Goal: Information Seeking & Learning: Learn about a topic

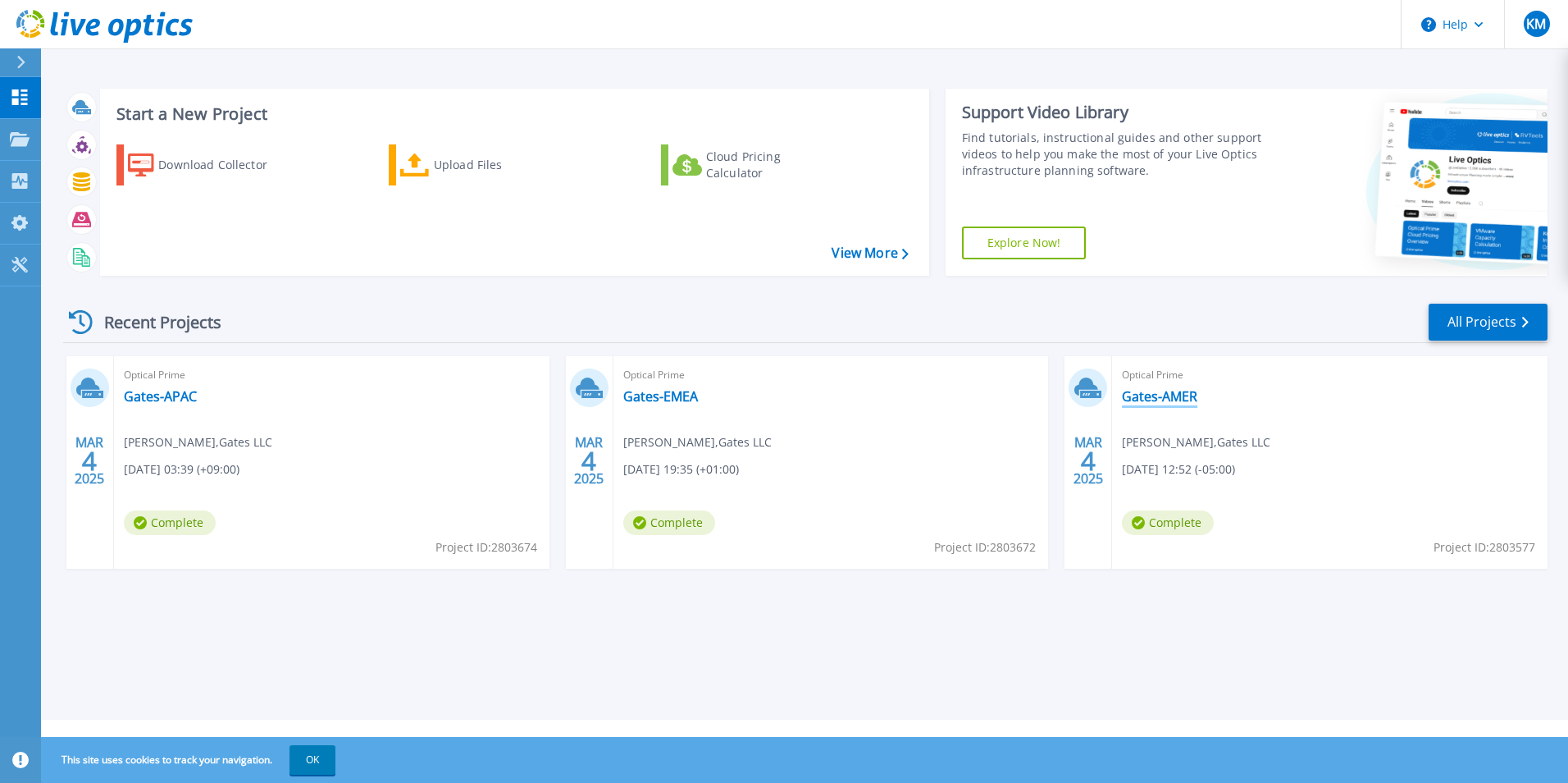
click at [1156, 401] on link "Gates-AMER" at bounding box center [1159, 396] width 75 height 16
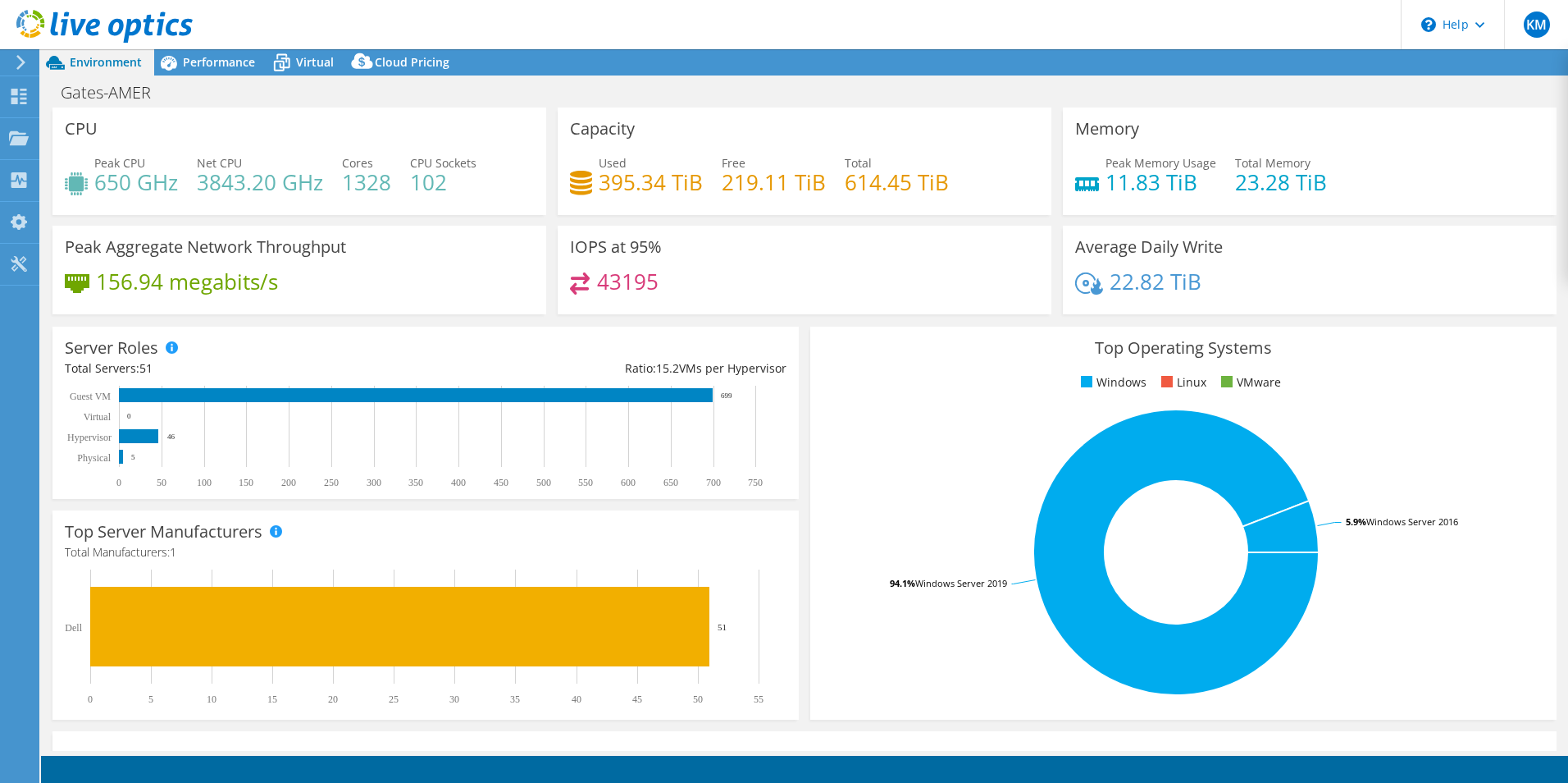
select select "USD"
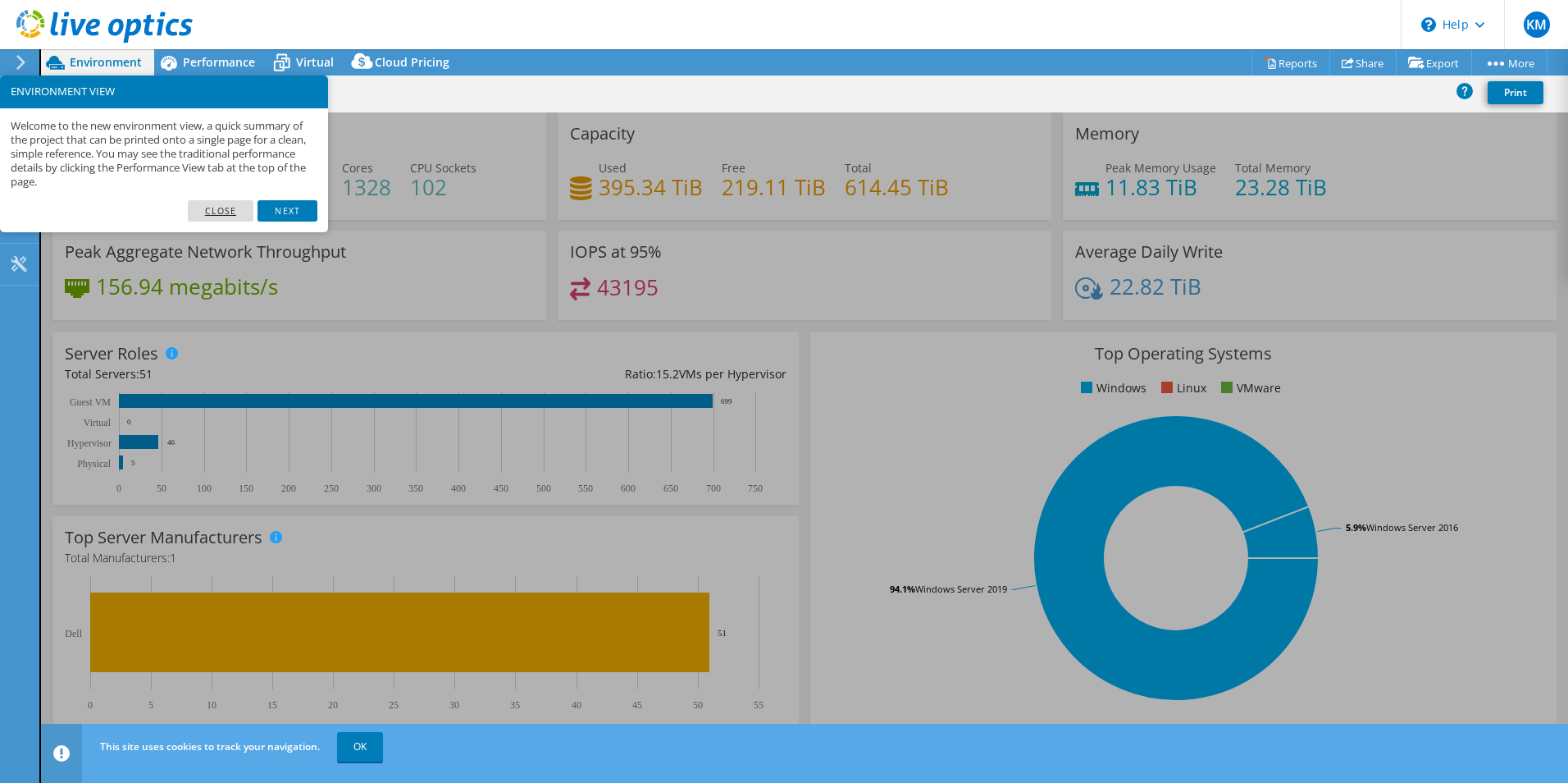
click at [226, 211] on link "Close" at bounding box center [220, 211] width 67 height 22
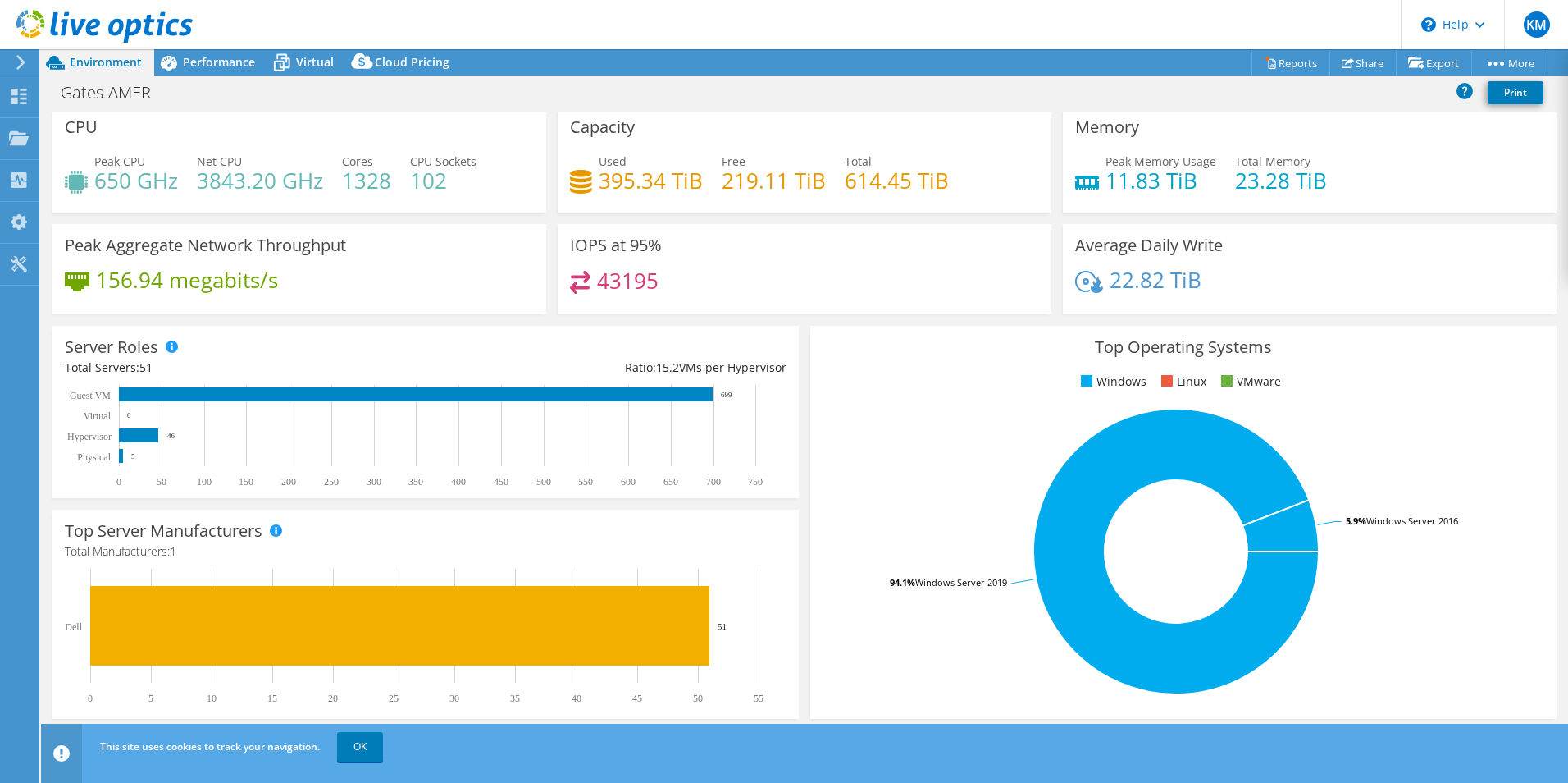
scroll to position [3, 0]
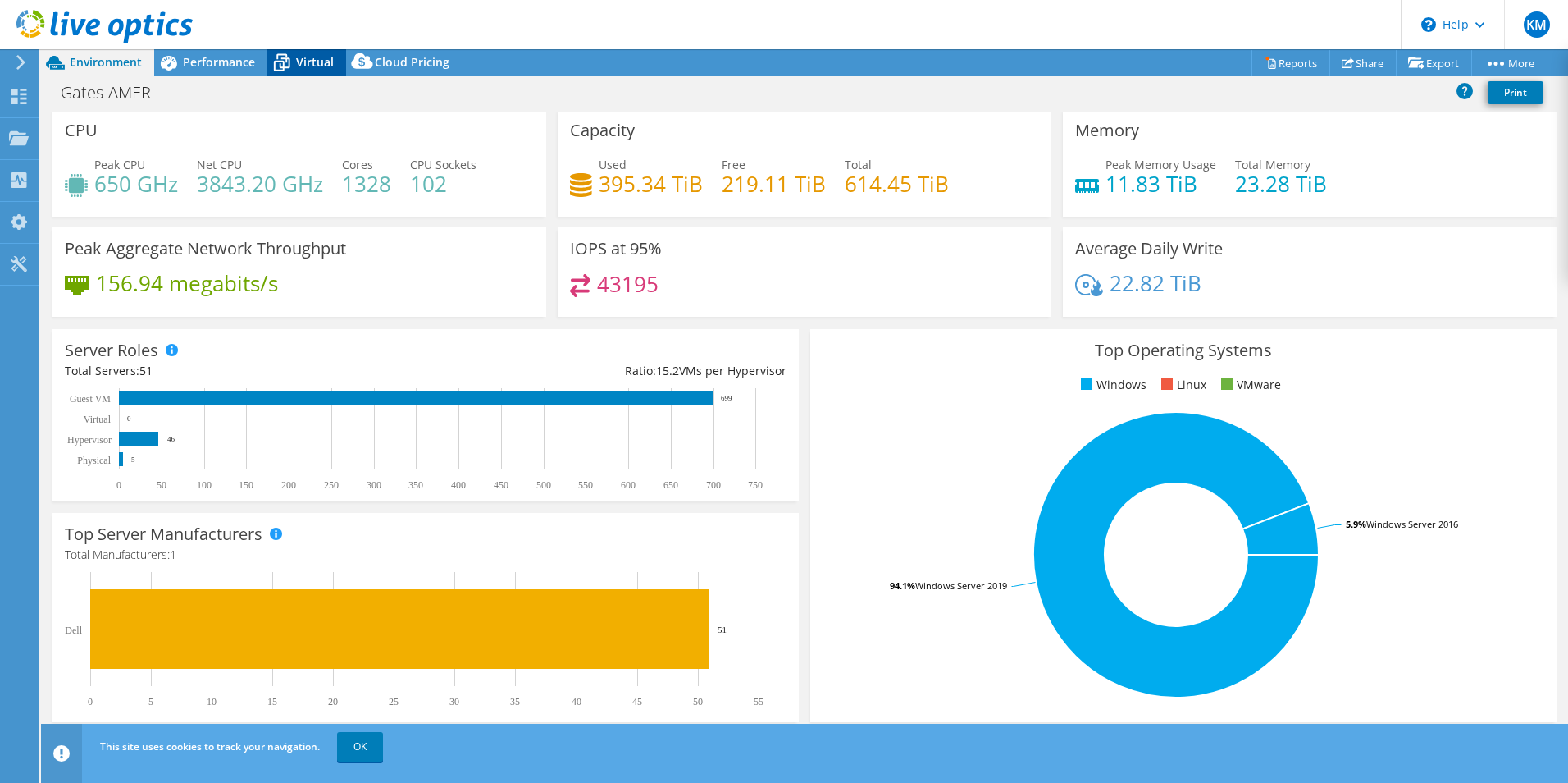
click at [325, 59] on span "Virtual" at bounding box center [314, 62] width 37 height 16
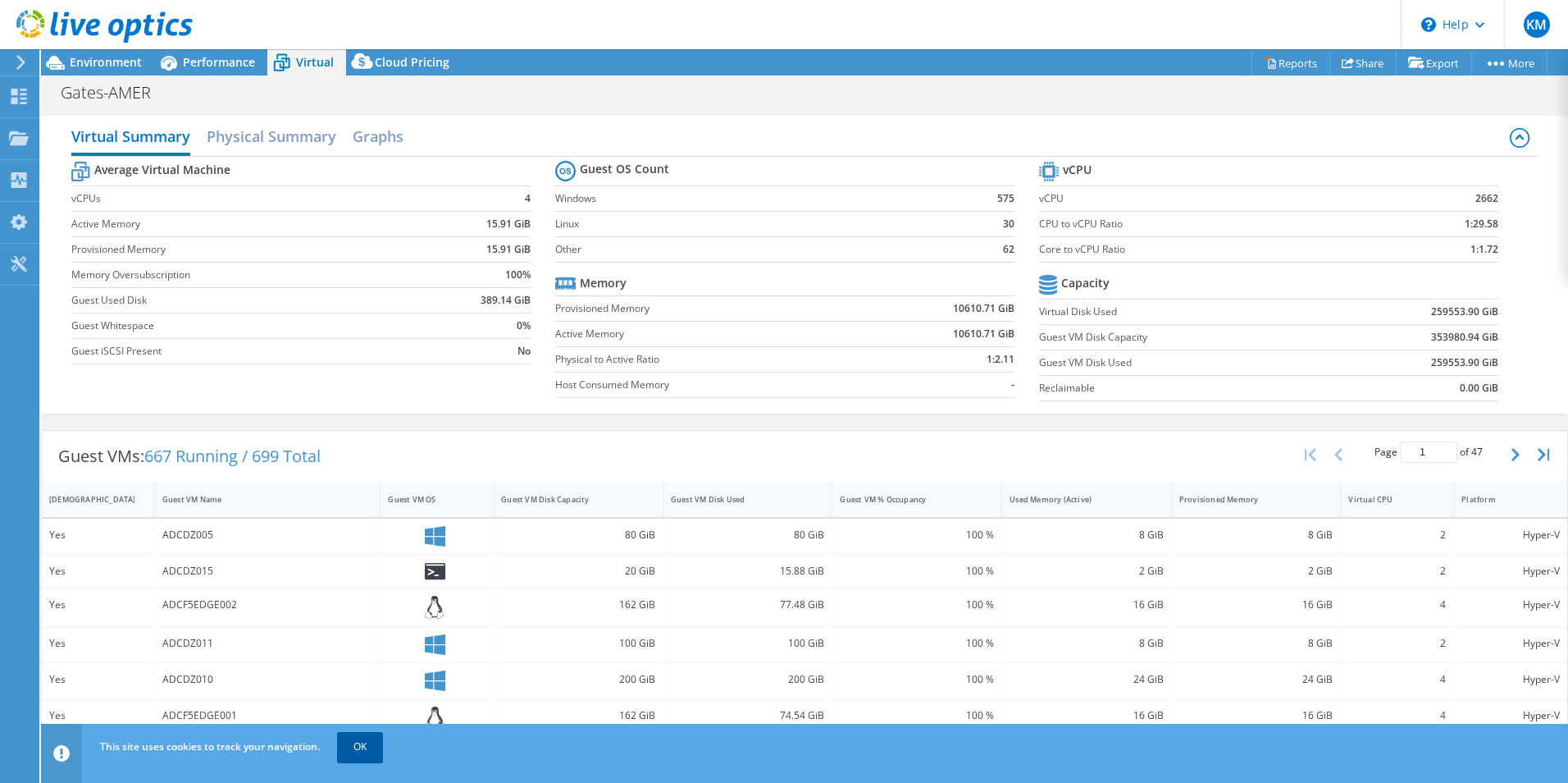
click at [358, 742] on link "OK" at bounding box center [359, 747] width 46 height 30
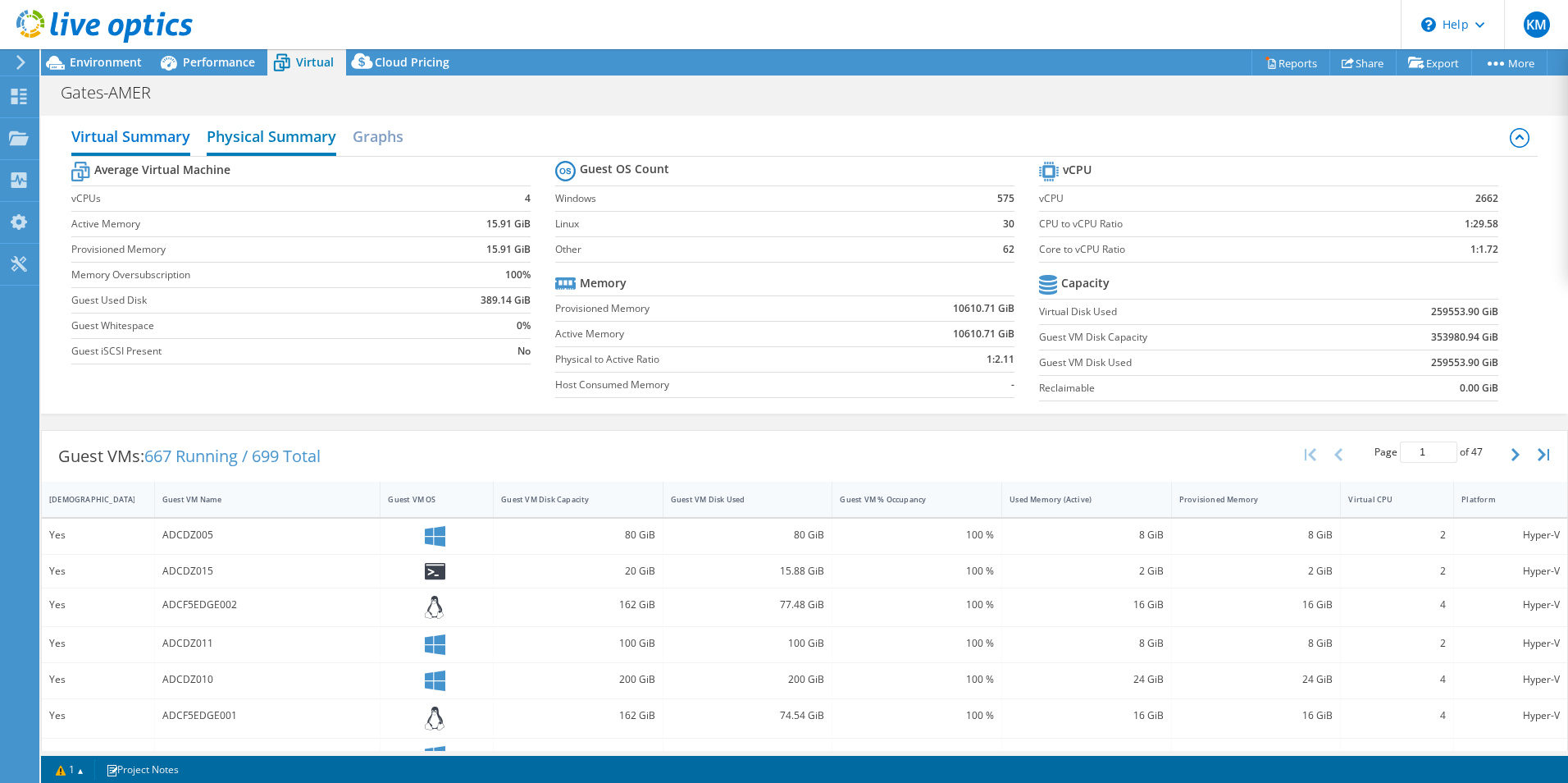
click at [276, 135] on h2 "Physical Summary" at bounding box center [271, 138] width 129 height 36
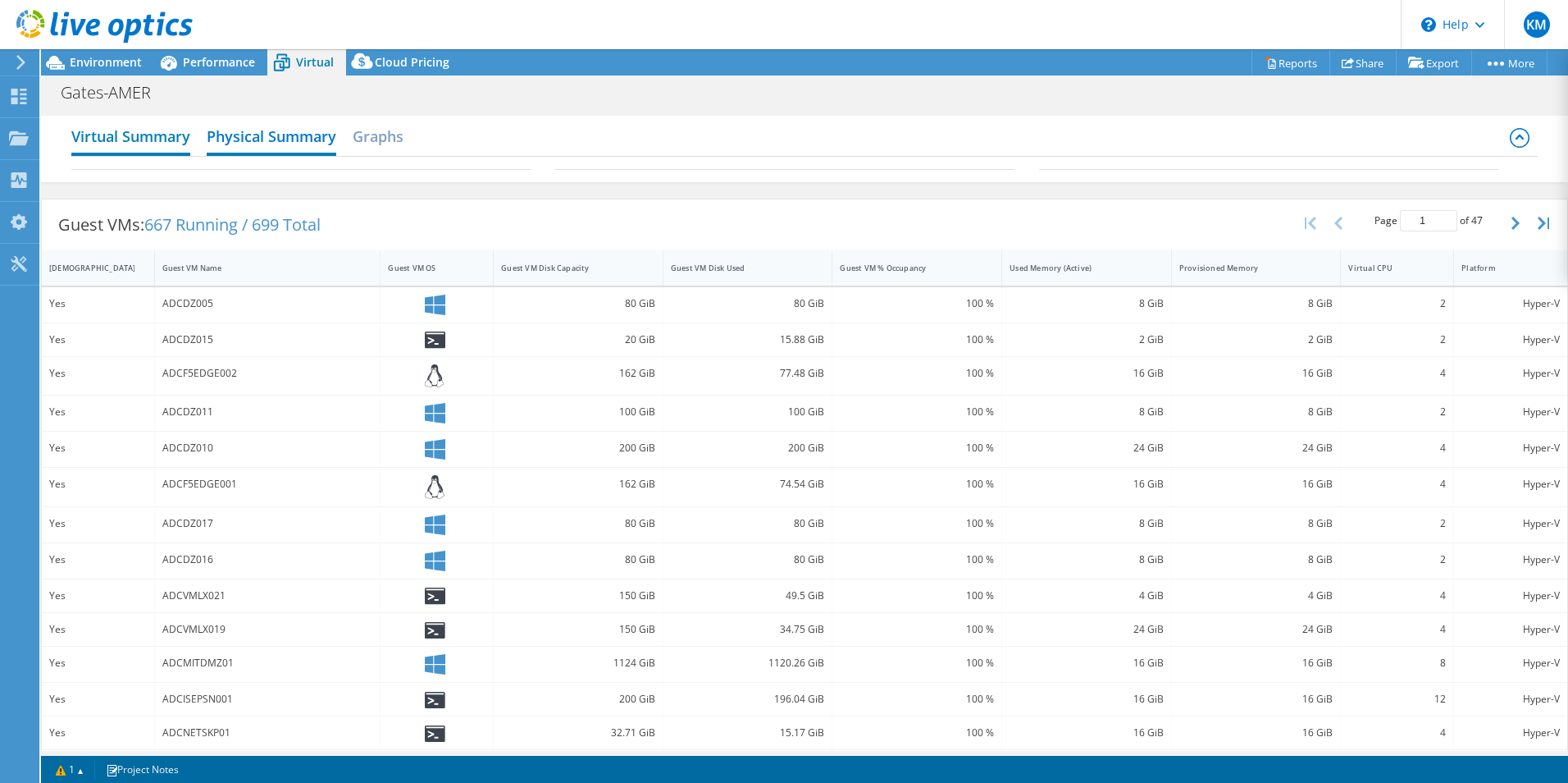
click at [118, 145] on h2 "Virtual Summary" at bounding box center [130, 138] width 119 height 36
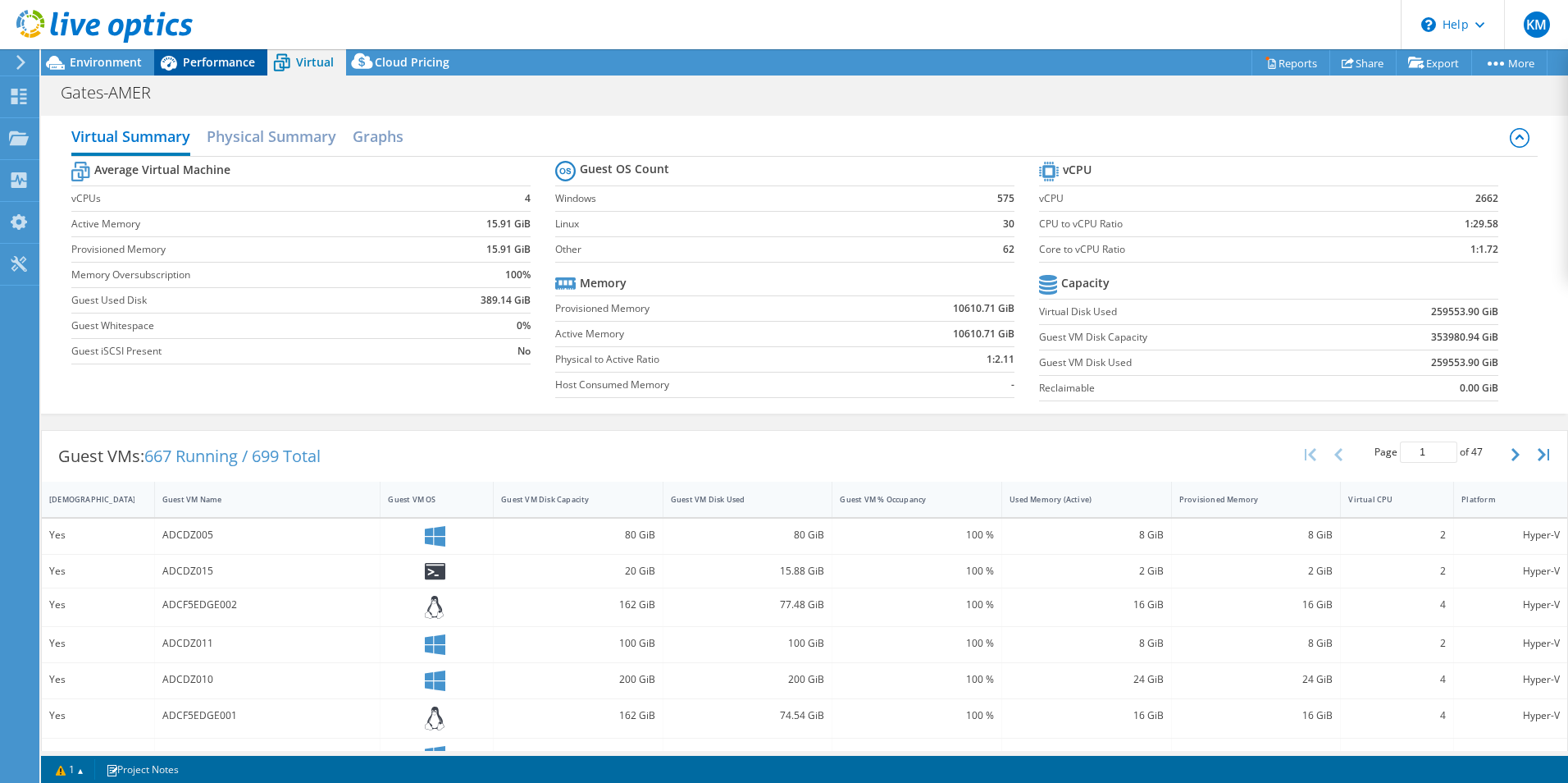
click at [209, 67] on span "Performance" at bounding box center [219, 62] width 72 height 16
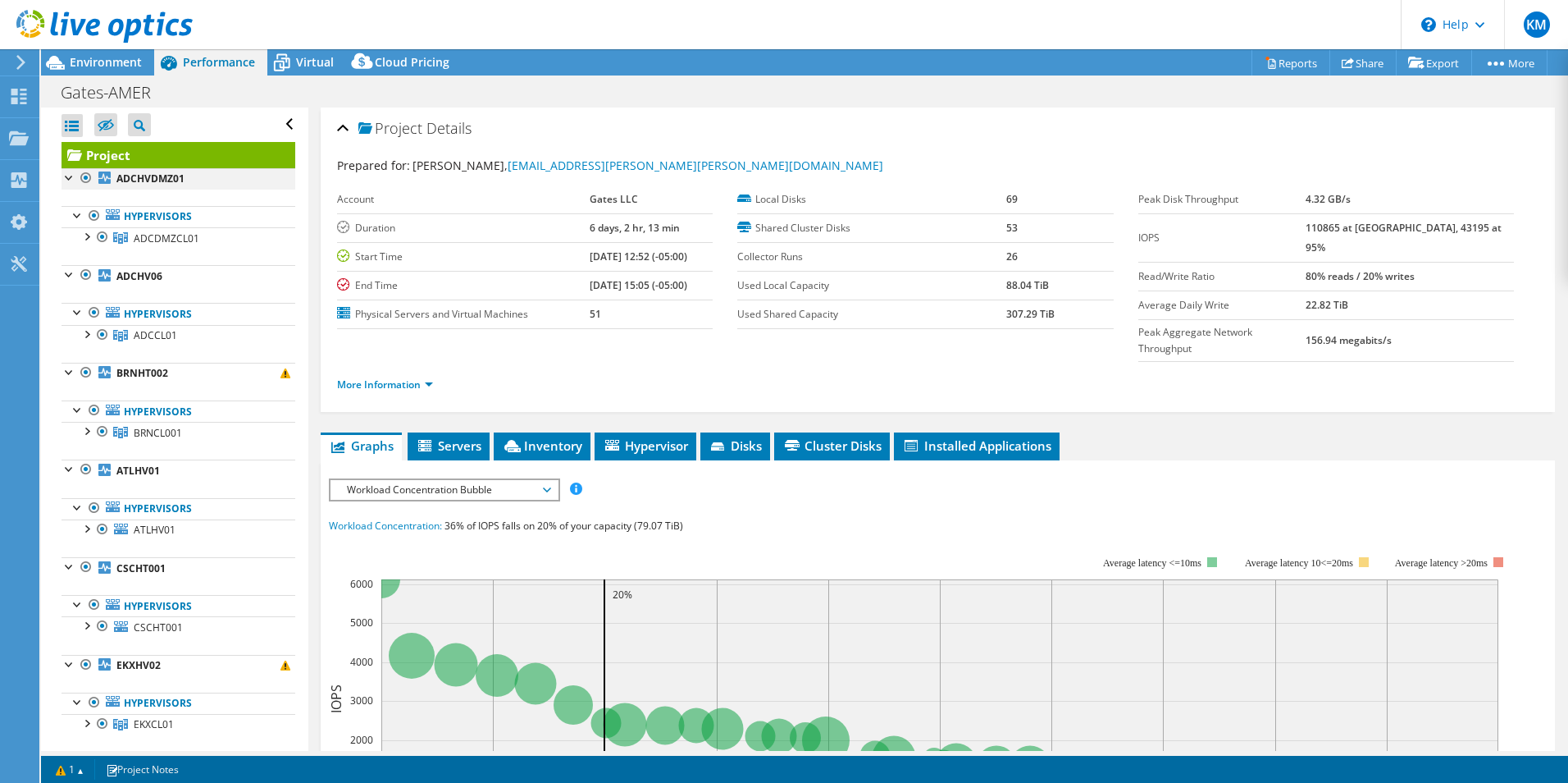
click at [68, 176] on div at bounding box center [69, 176] width 16 height 16
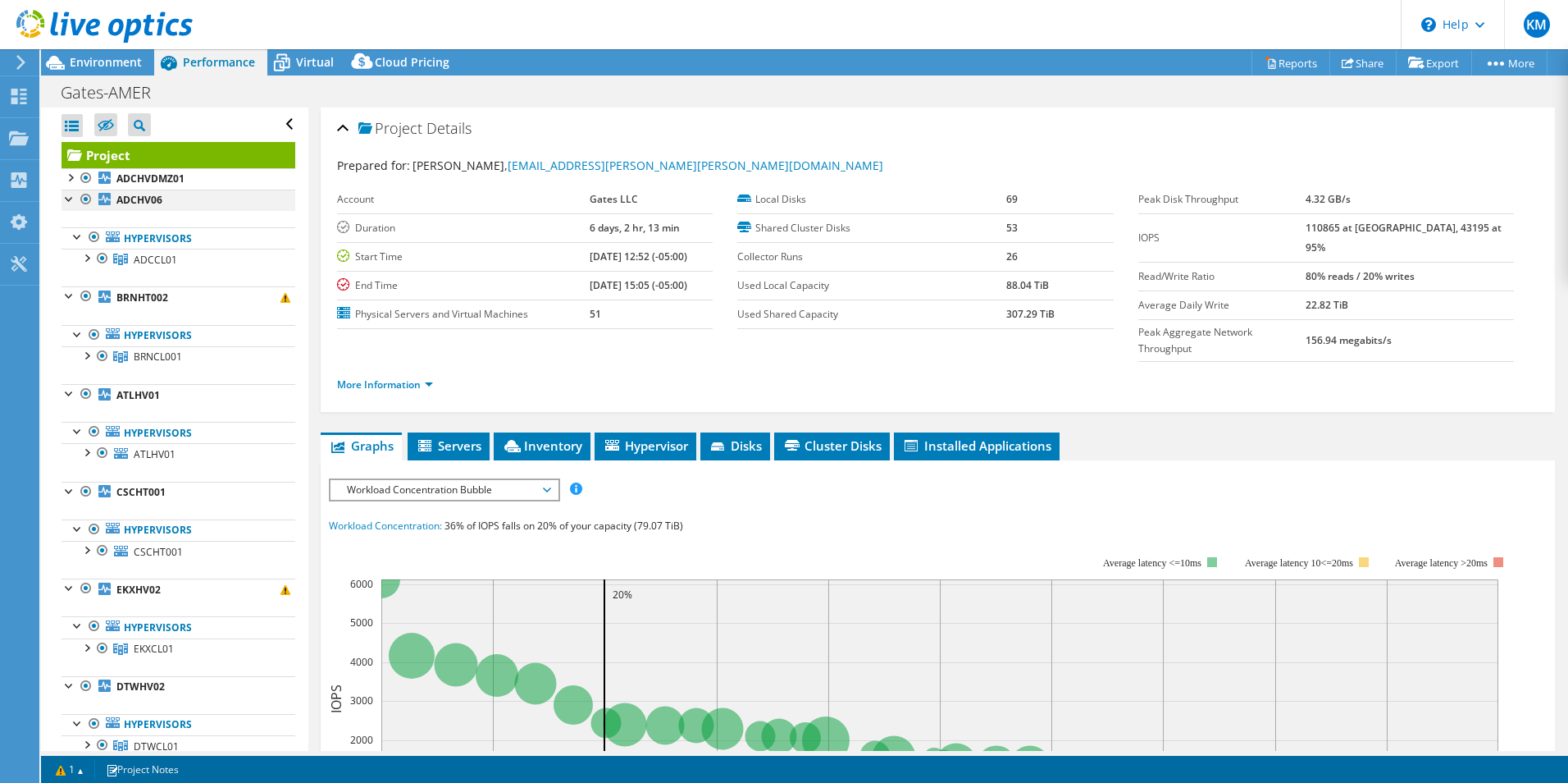
click at [62, 199] on div at bounding box center [69, 197] width 16 height 16
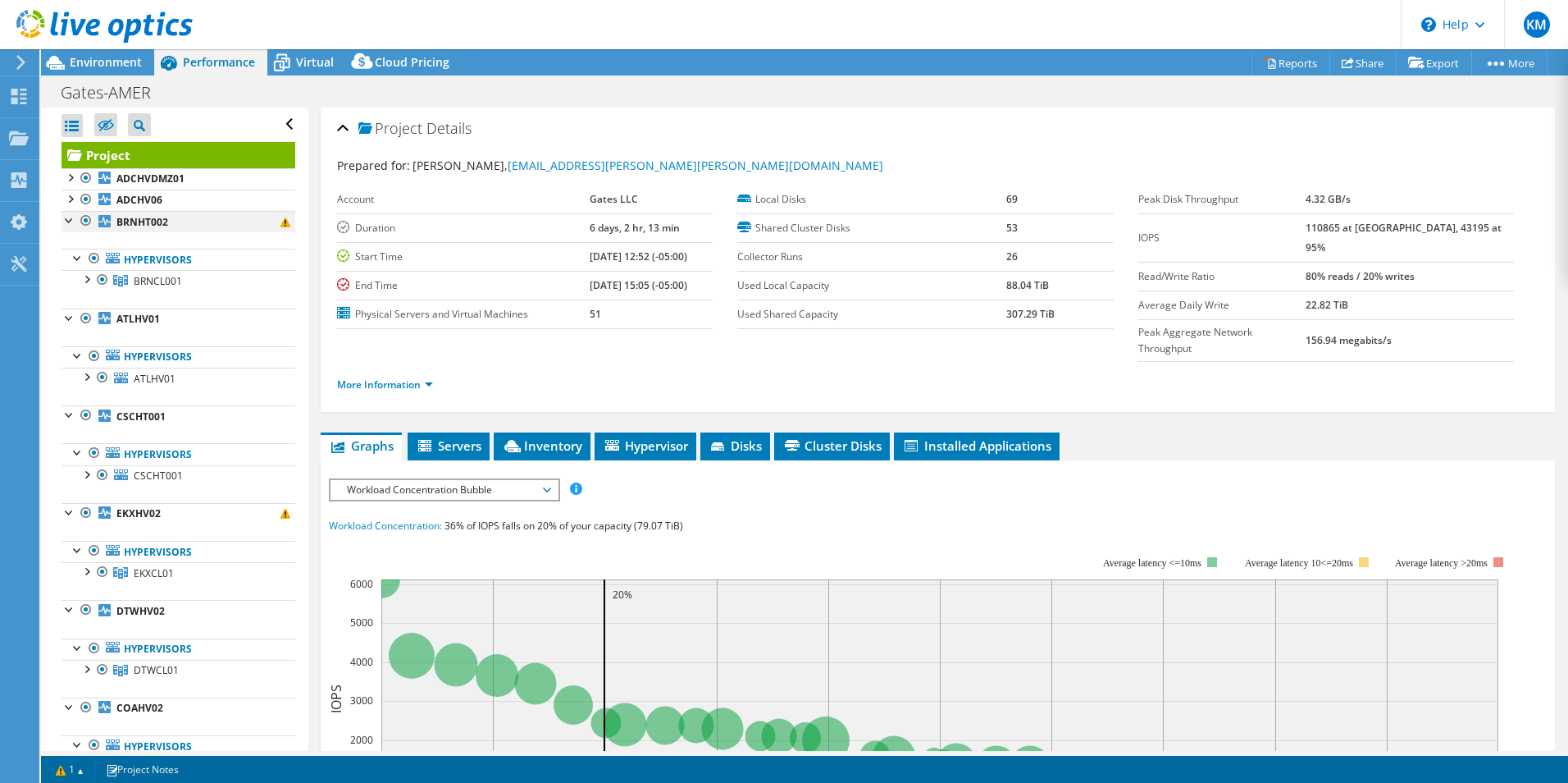
click at [67, 220] on div at bounding box center [69, 219] width 16 height 16
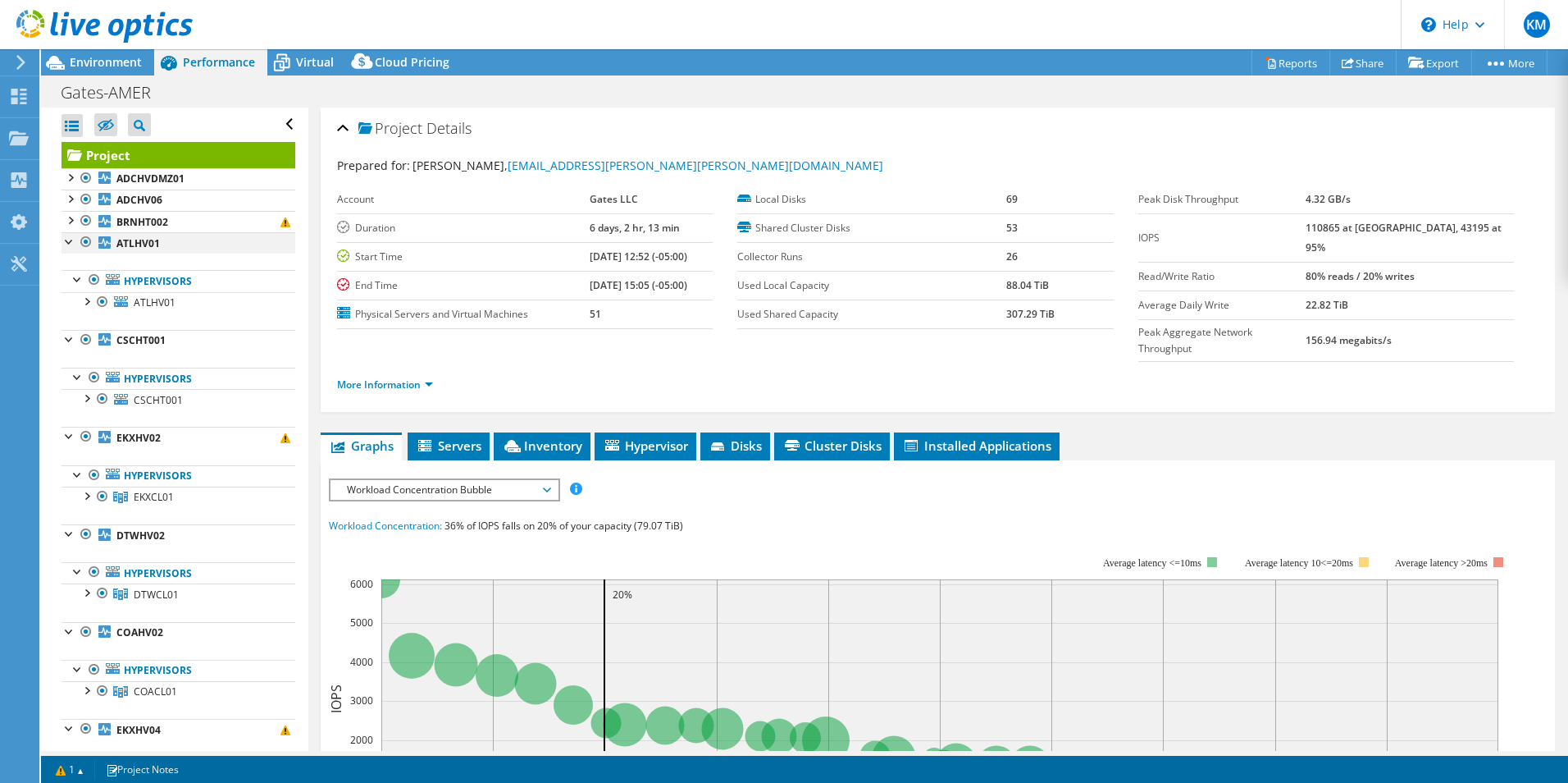
click at [71, 242] on div at bounding box center [69, 240] width 16 height 16
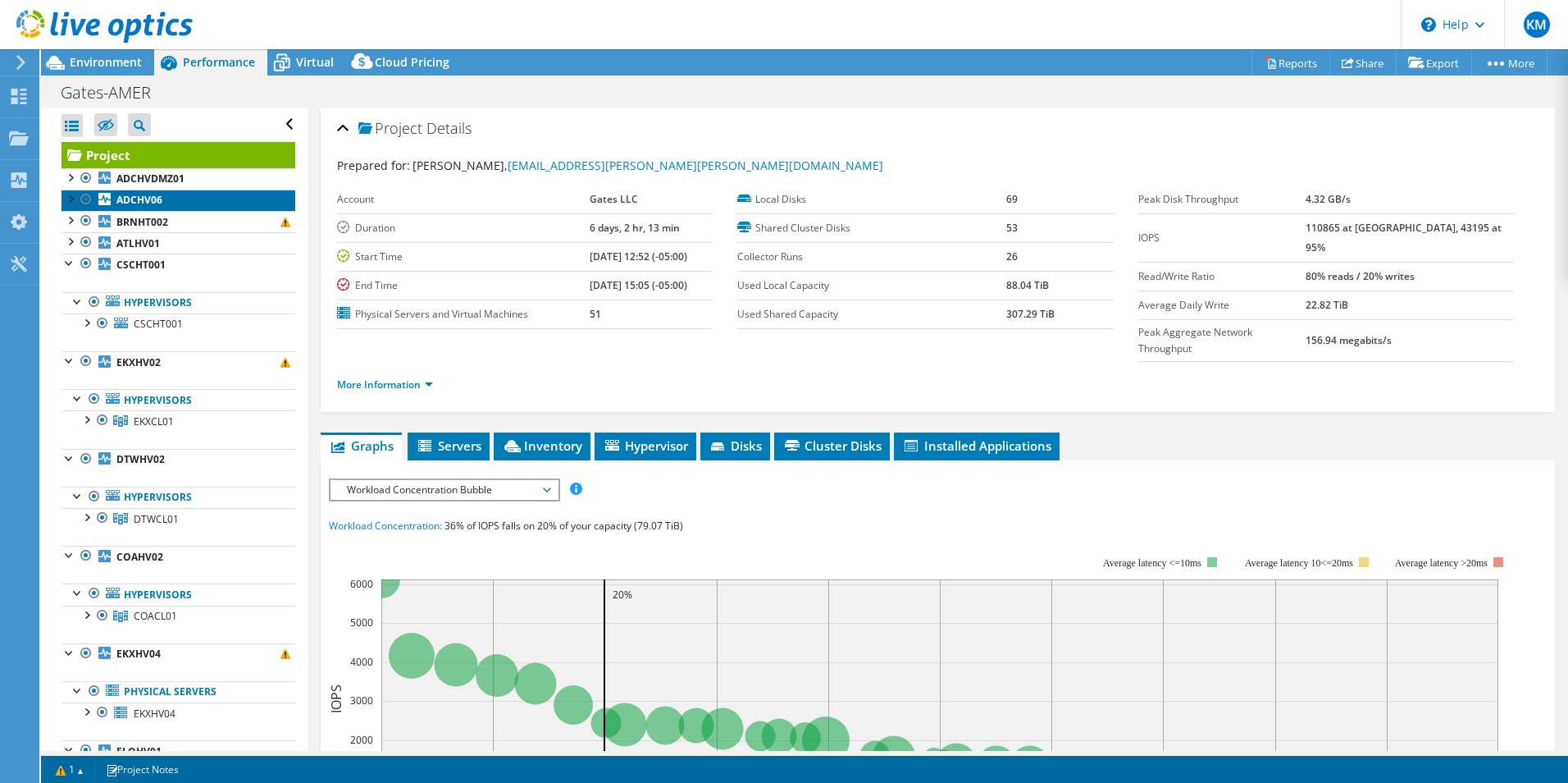
click at [121, 201] on b "ADCHV06" at bounding box center [139, 200] width 46 height 14
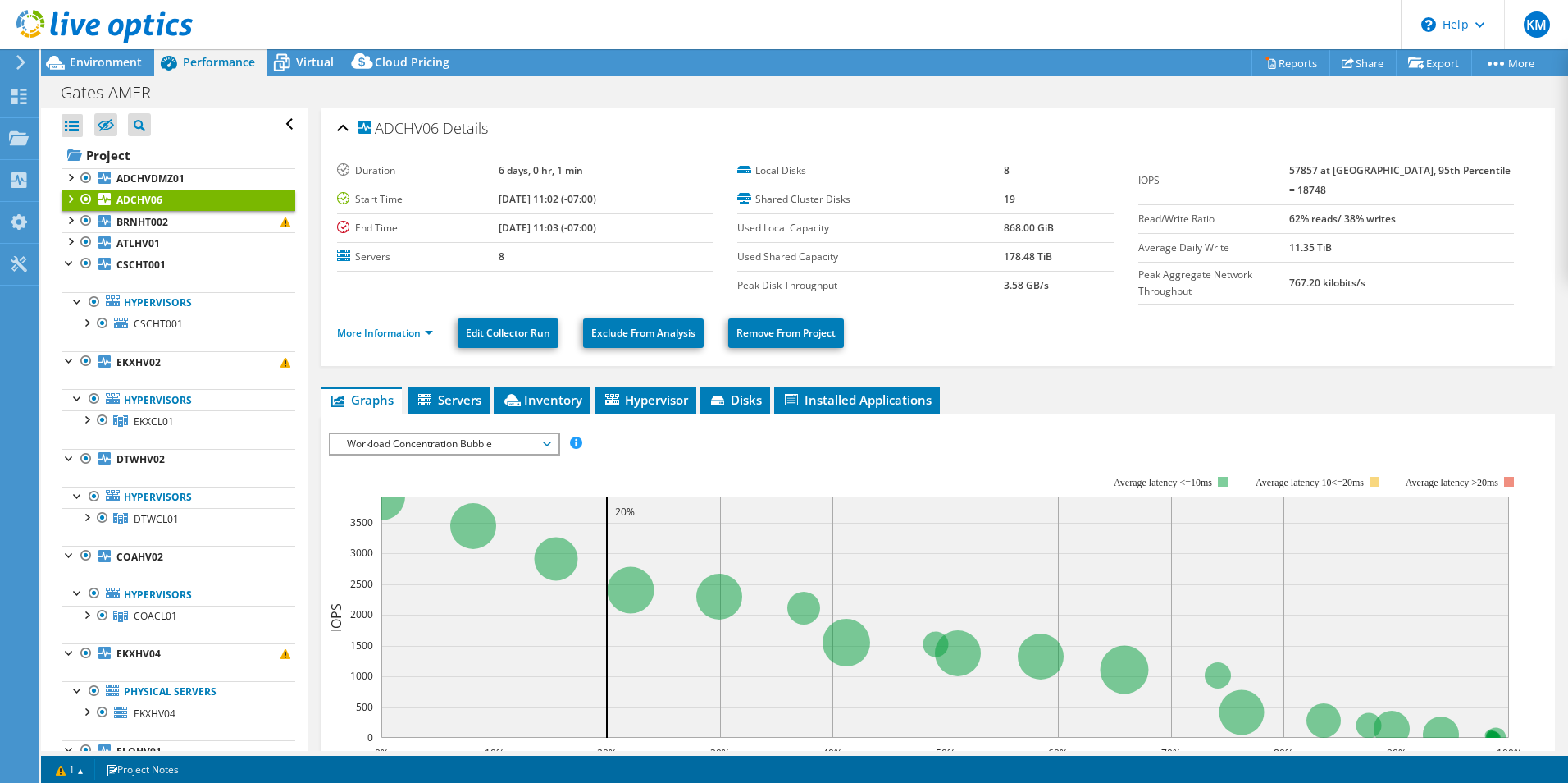
click at [62, 194] on div at bounding box center [69, 197] width 16 height 16
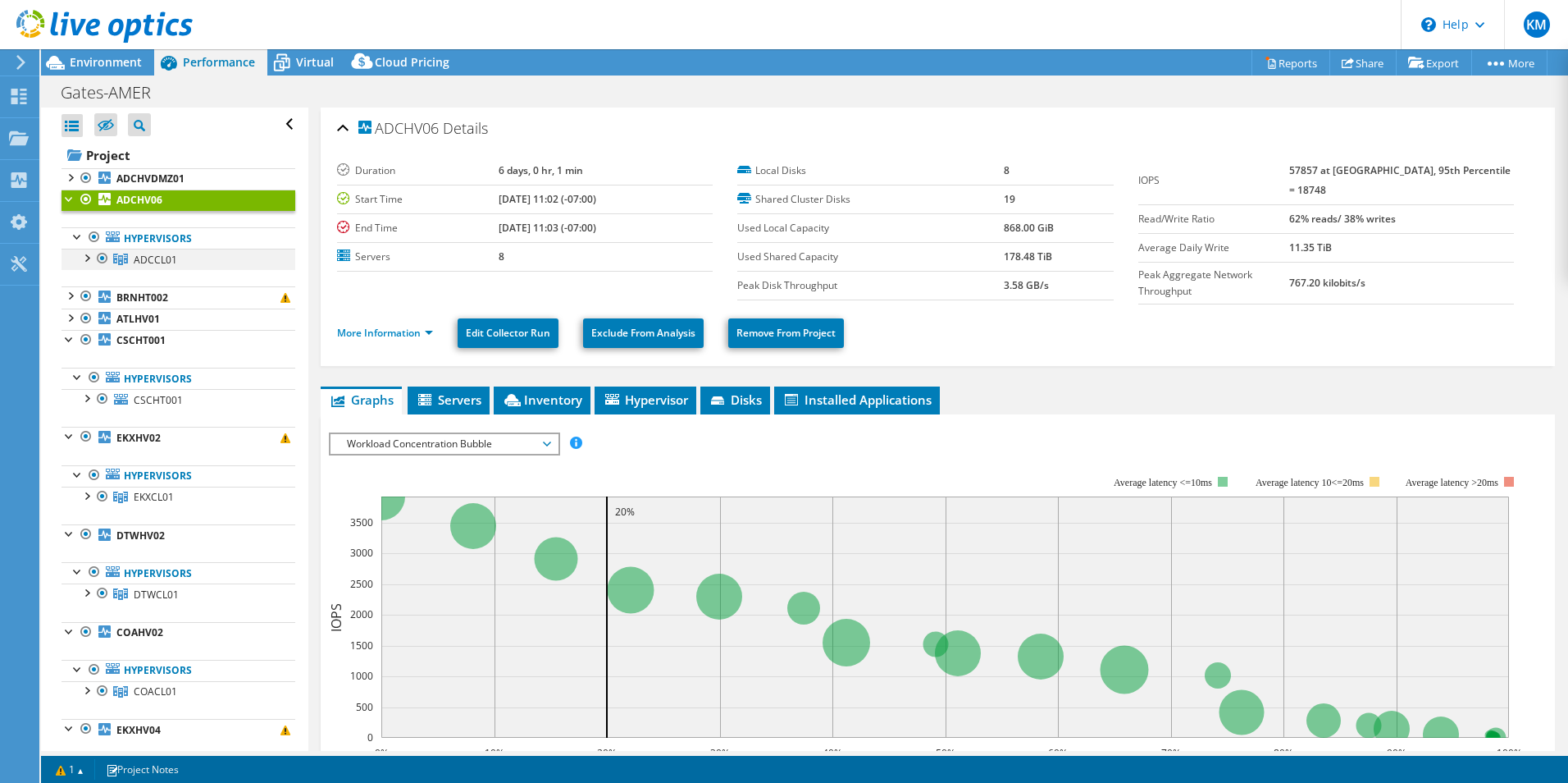
click at [85, 261] on div at bounding box center [86, 256] width 16 height 16
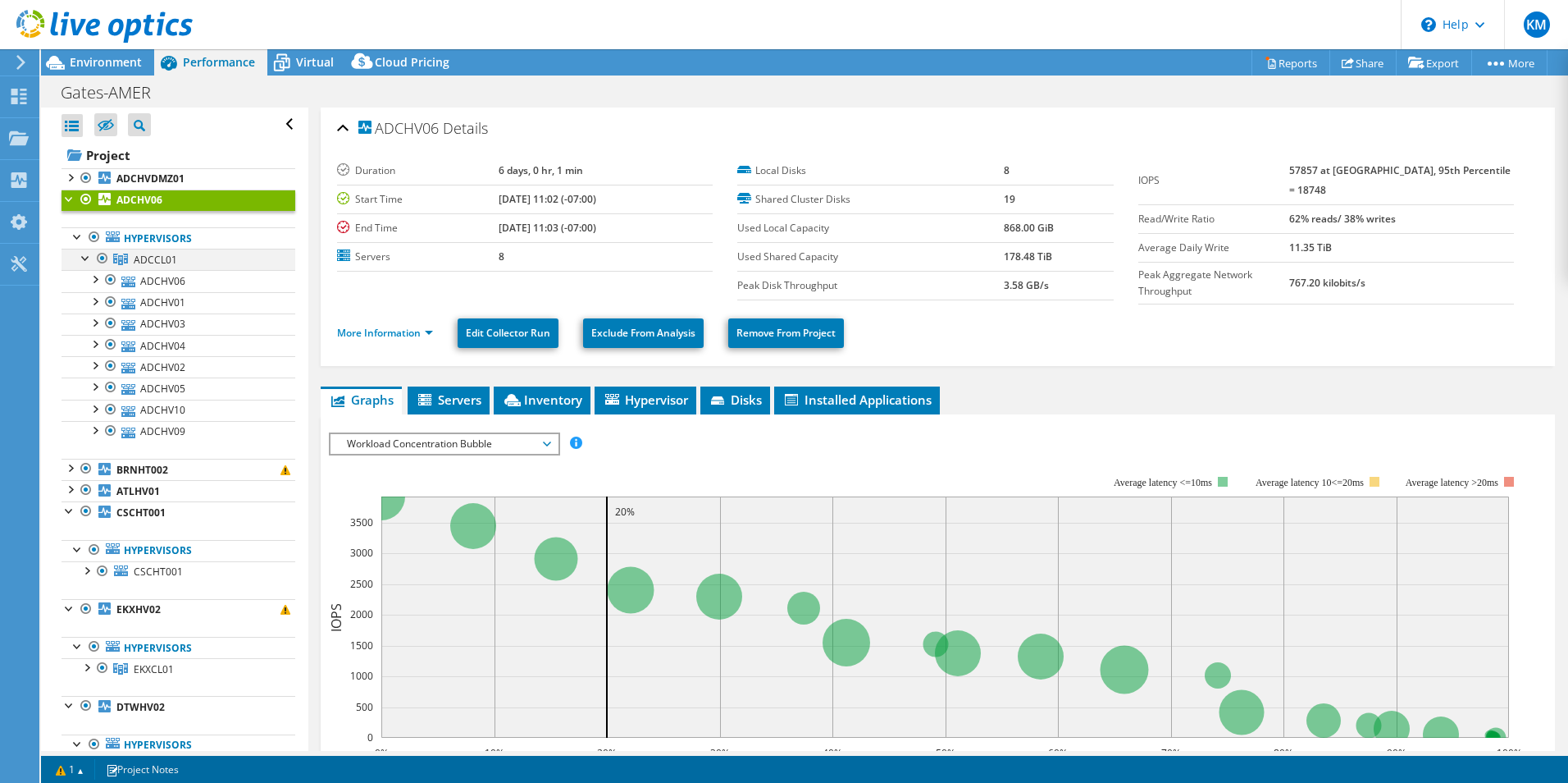
click at [85, 261] on div at bounding box center [86, 256] width 16 height 16
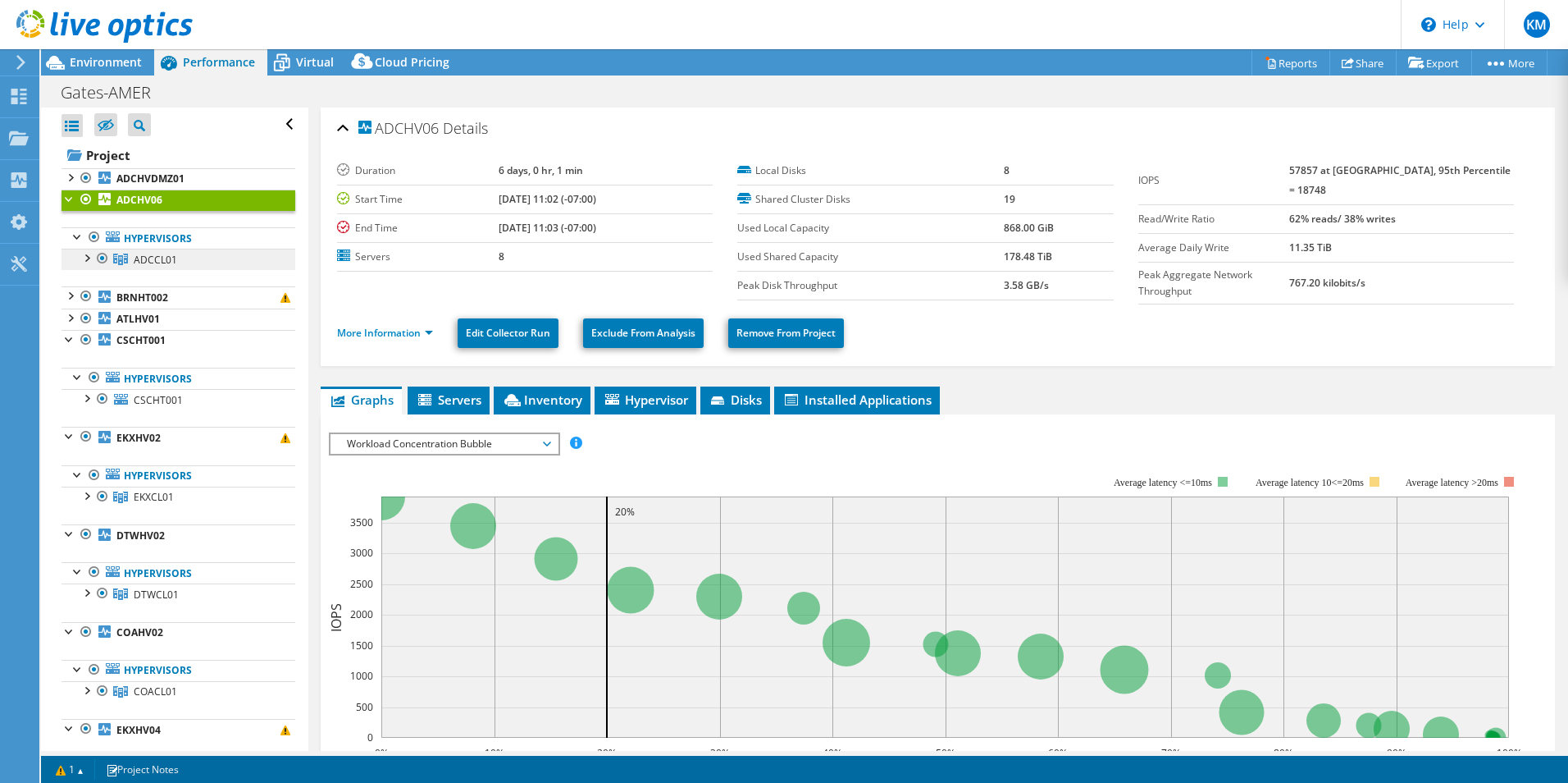
click at [146, 259] on span "ADCCL01" at bounding box center [155, 260] width 43 height 14
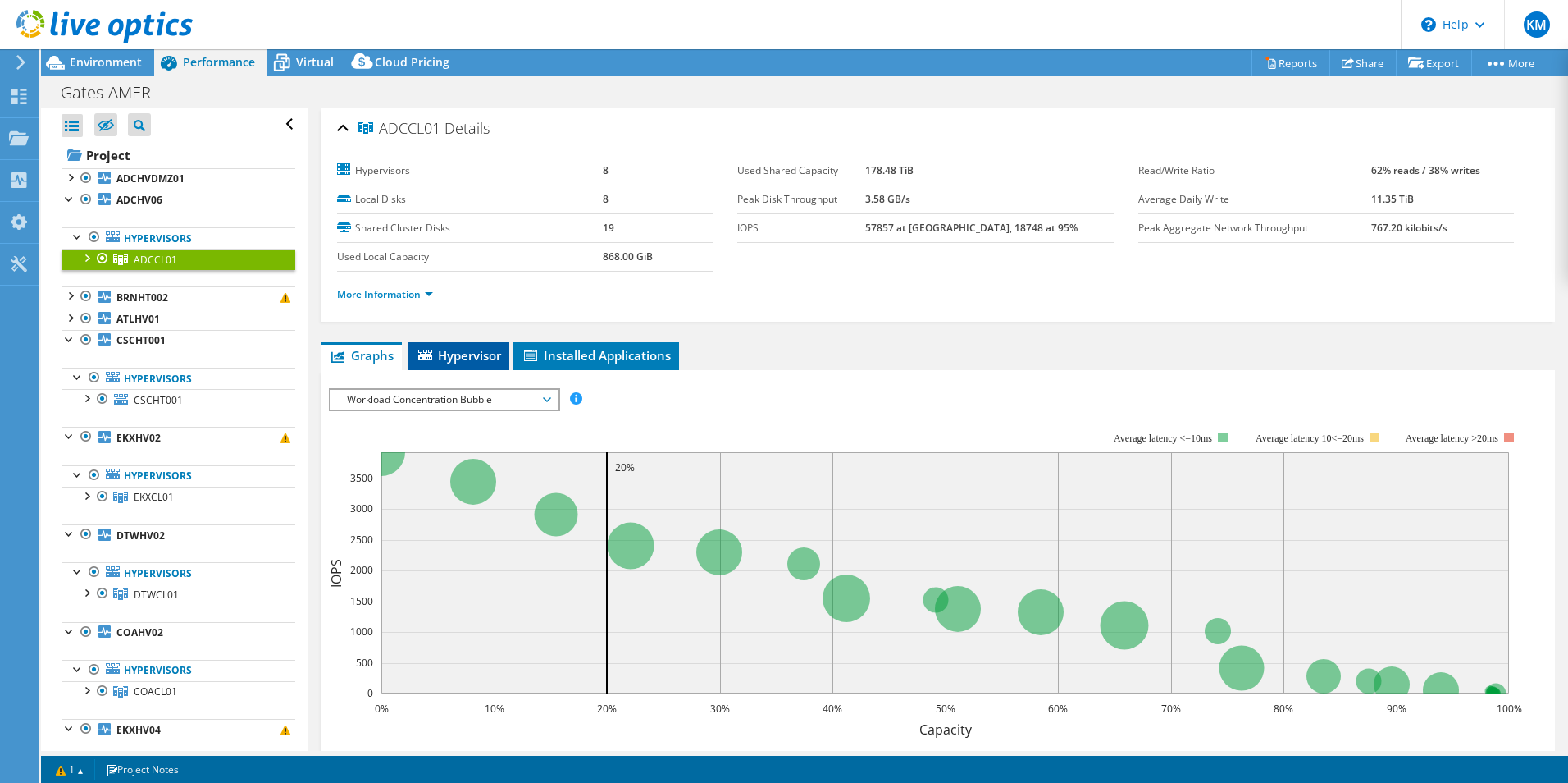
click at [456, 352] on span "Hypervisor" at bounding box center [458, 355] width 85 height 16
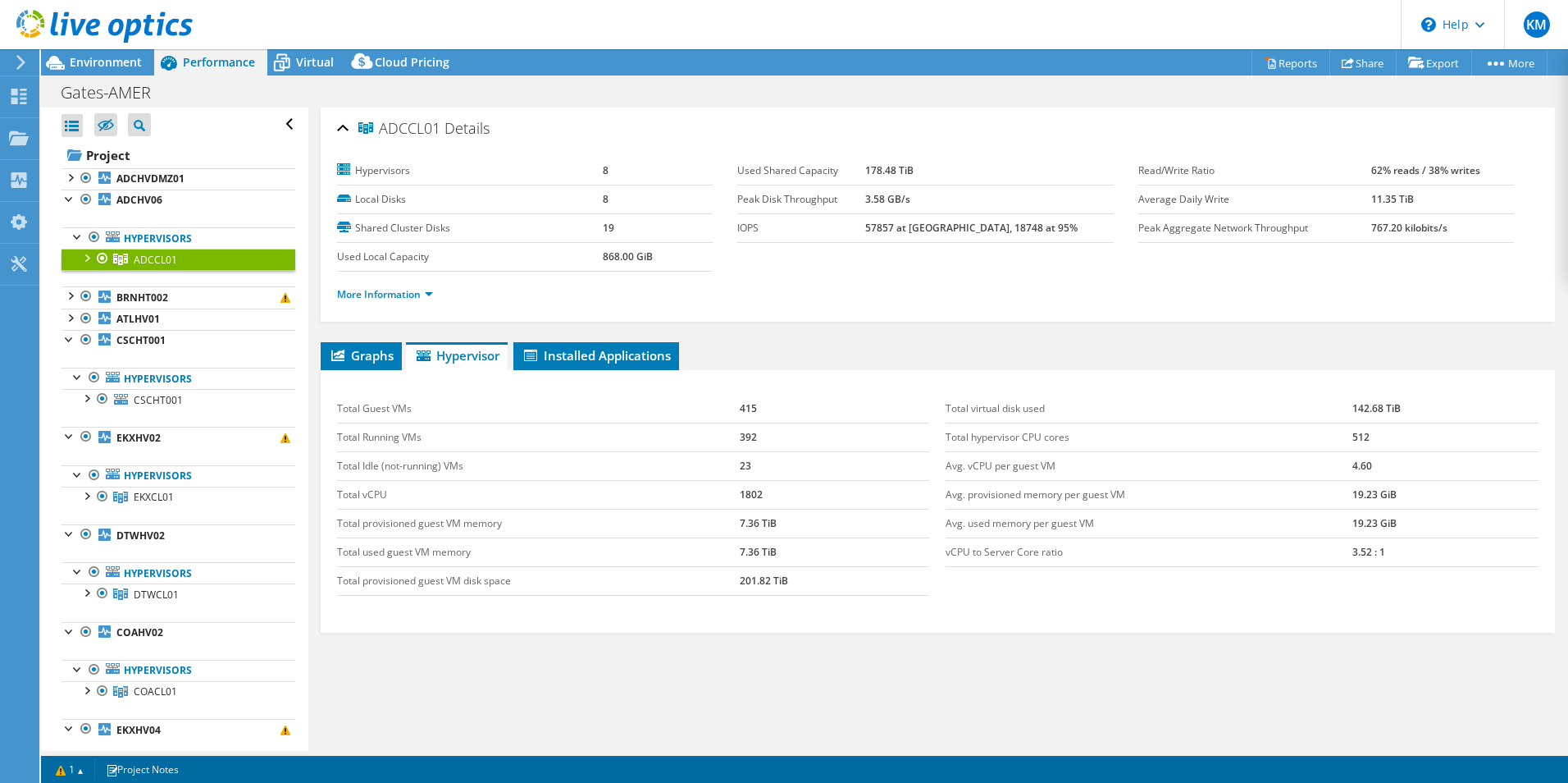
click at [974, 649] on div "Graphs Servers Inventory Hypervisor Disks Cluster Disks Installed Applications …" at bounding box center [938, 547] width 1234 height 411
click at [88, 258] on div at bounding box center [86, 256] width 16 height 16
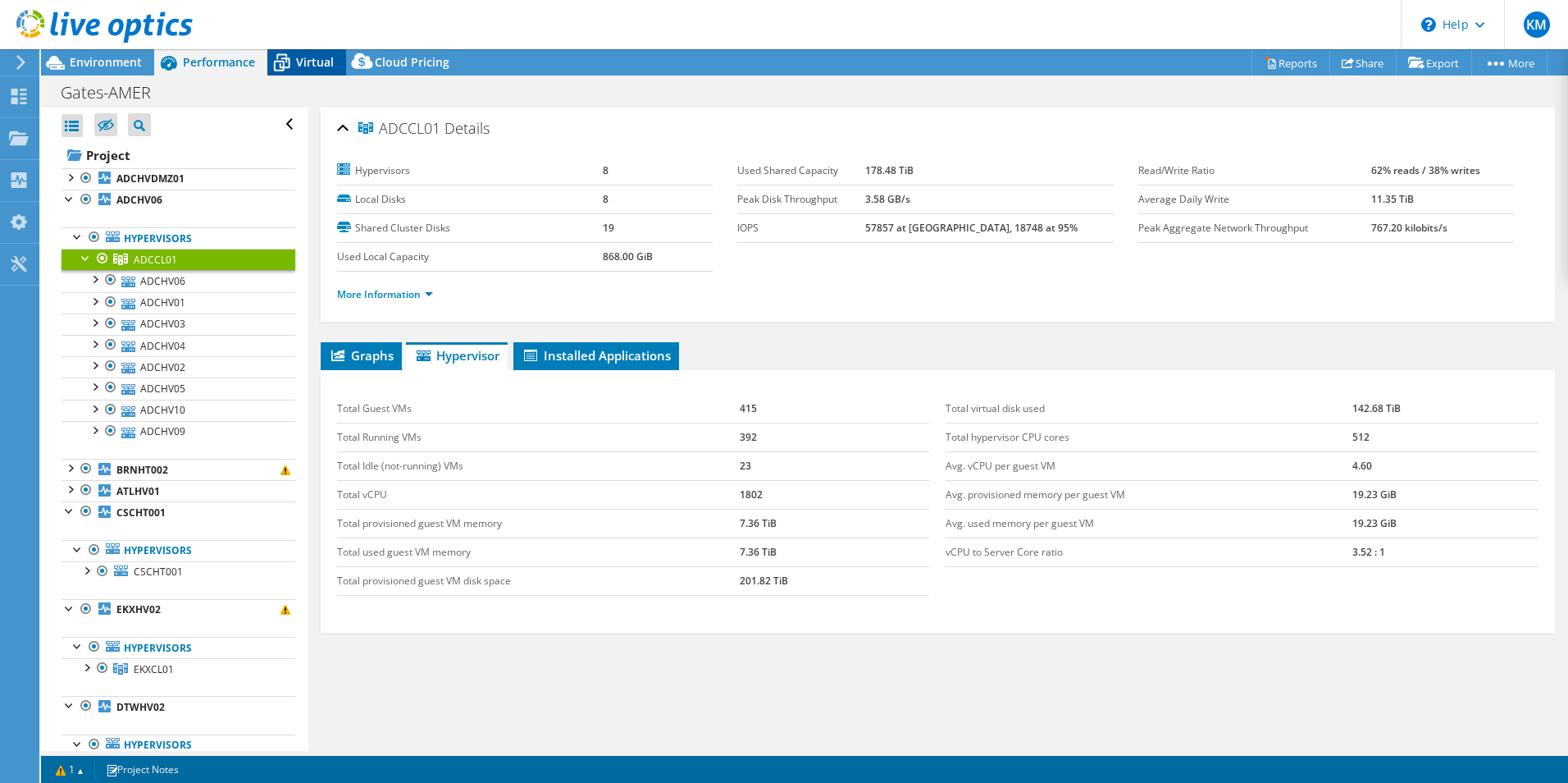
click at [320, 66] on span "Virtual" at bounding box center [314, 62] width 37 height 16
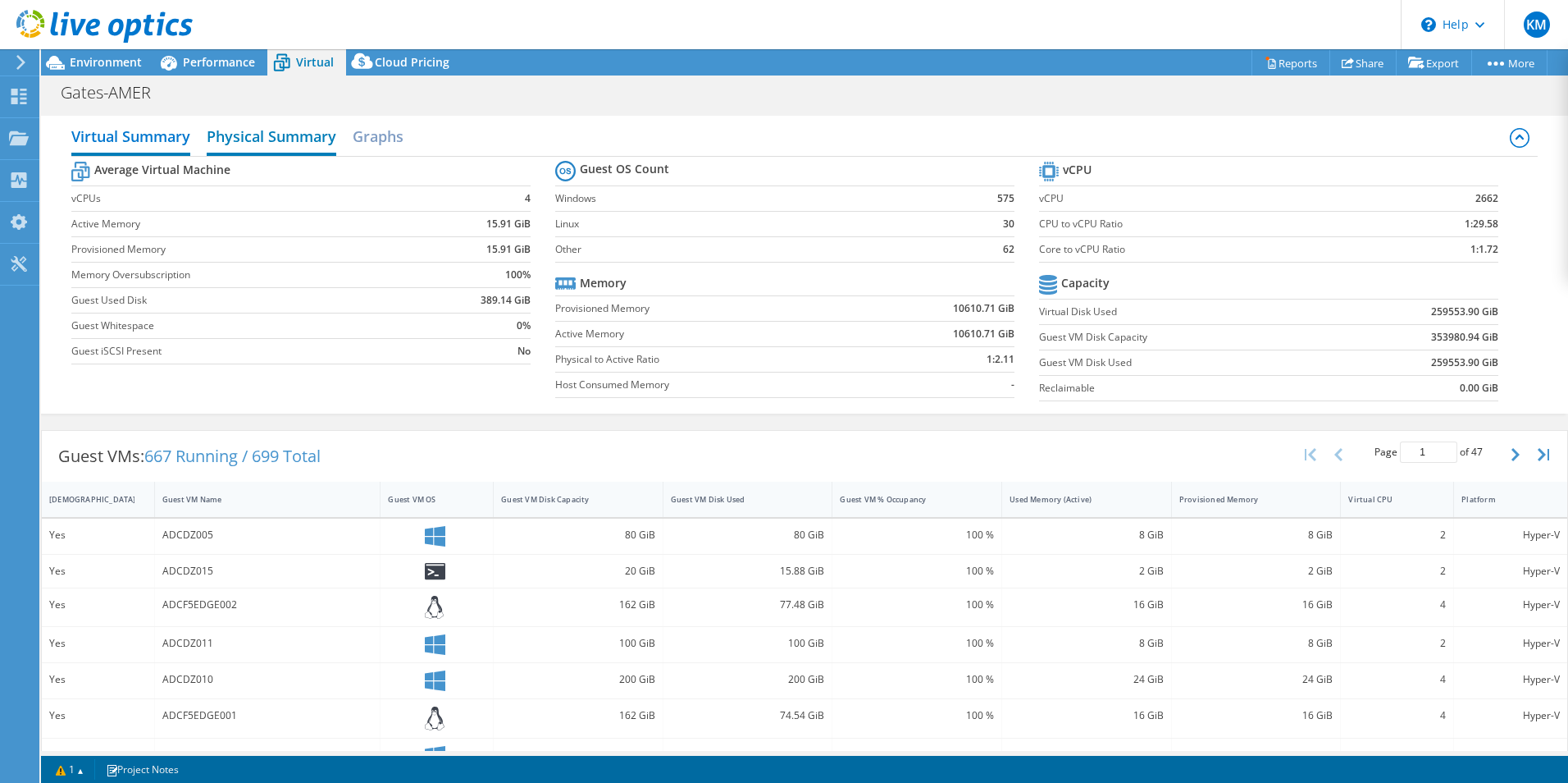
click at [276, 139] on h2 "Physical Summary" at bounding box center [271, 138] width 129 height 36
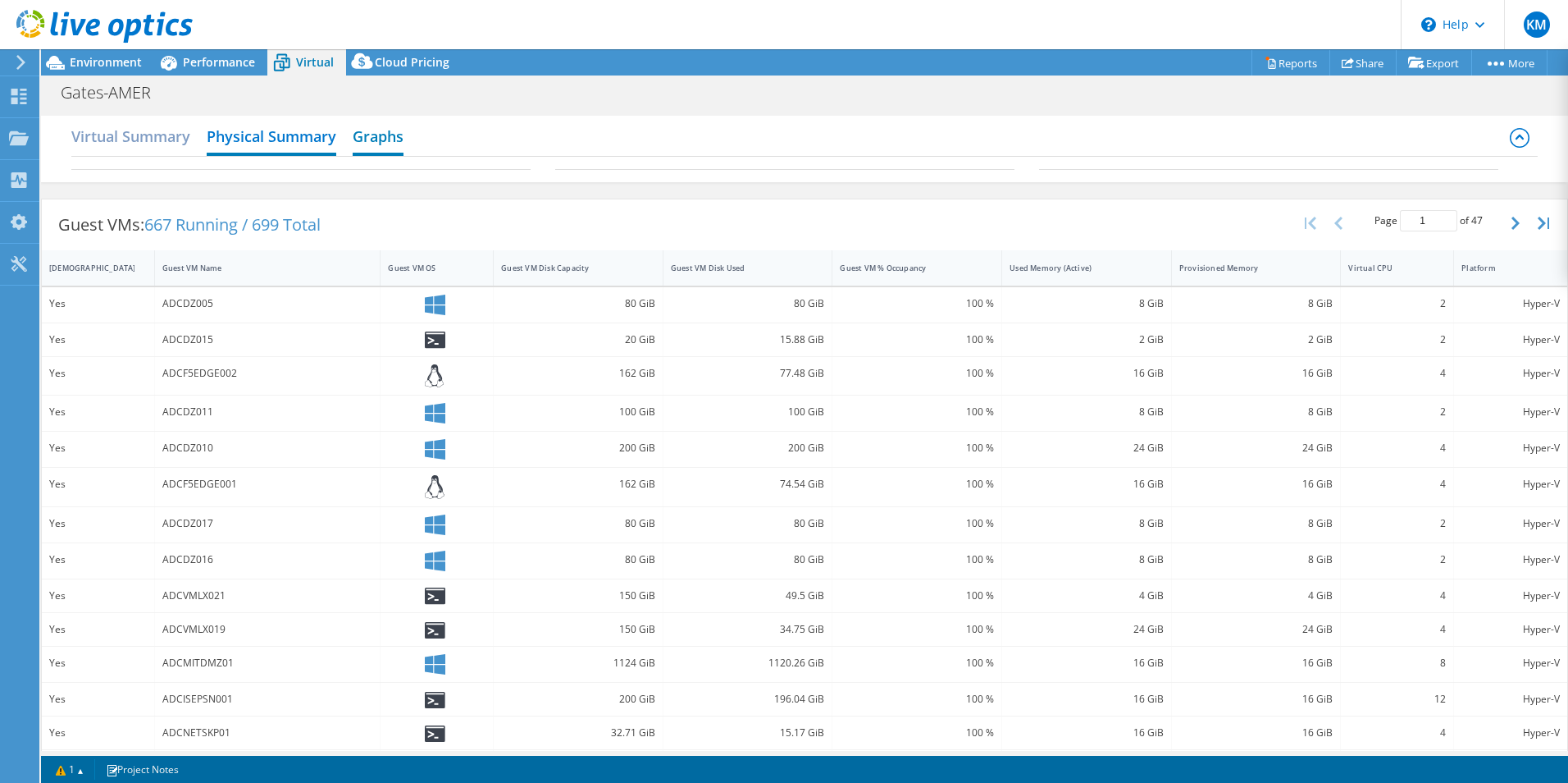
click at [380, 135] on h2 "Graphs" at bounding box center [377, 138] width 51 height 36
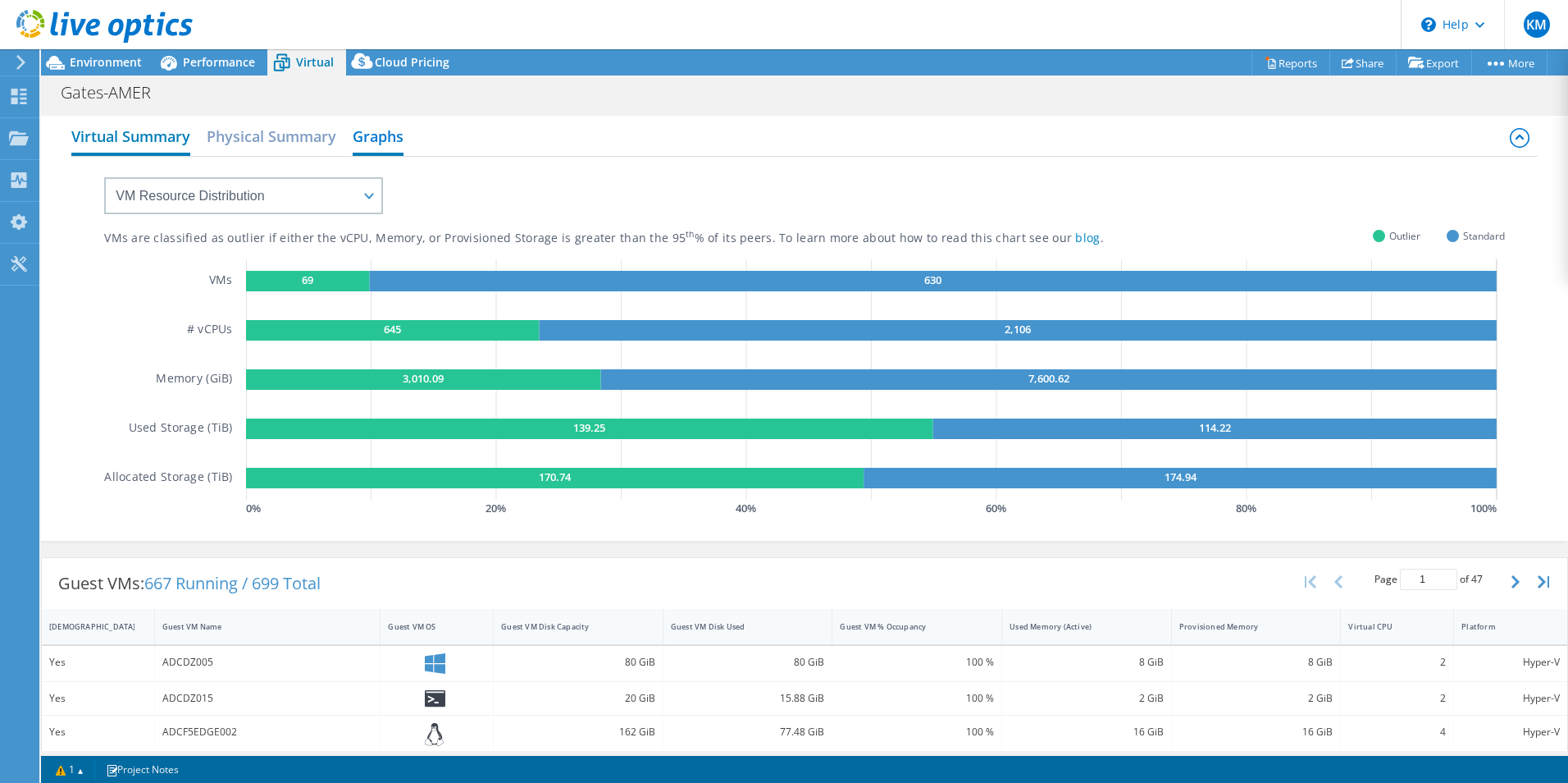
click at [145, 140] on h2 "Virtual Summary" at bounding box center [130, 138] width 119 height 36
